Goal: Task Accomplishment & Management: Manage account settings

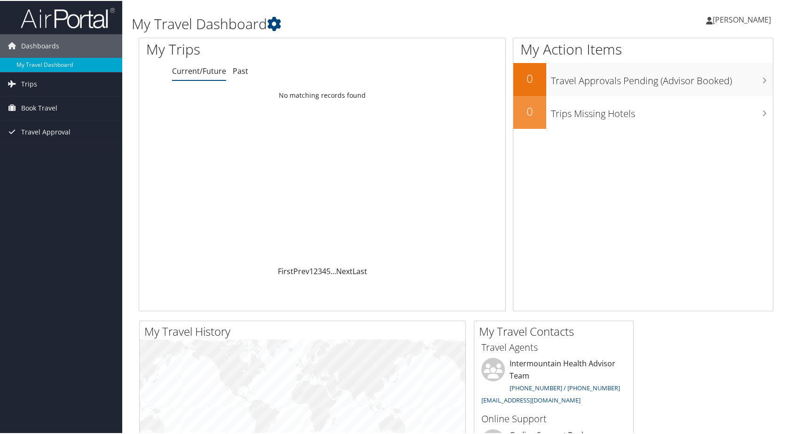
click at [732, 19] on span "[PERSON_NAME]" at bounding box center [741, 19] width 58 height 10
click at [702, 83] on link "View Travel Profile" at bounding box center [716, 84] width 105 height 16
